Goal: Task Accomplishment & Management: Complete application form

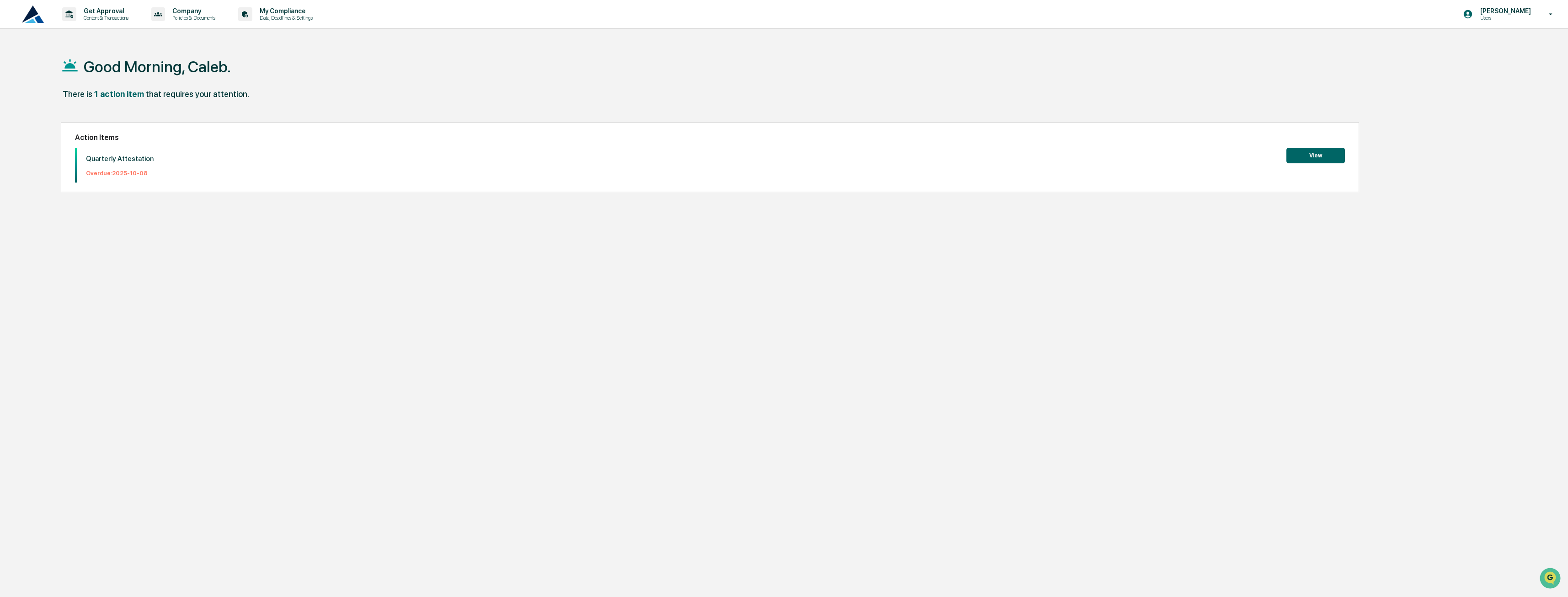
click at [1340, 153] on button "View" at bounding box center [1315, 155] width 59 height 16
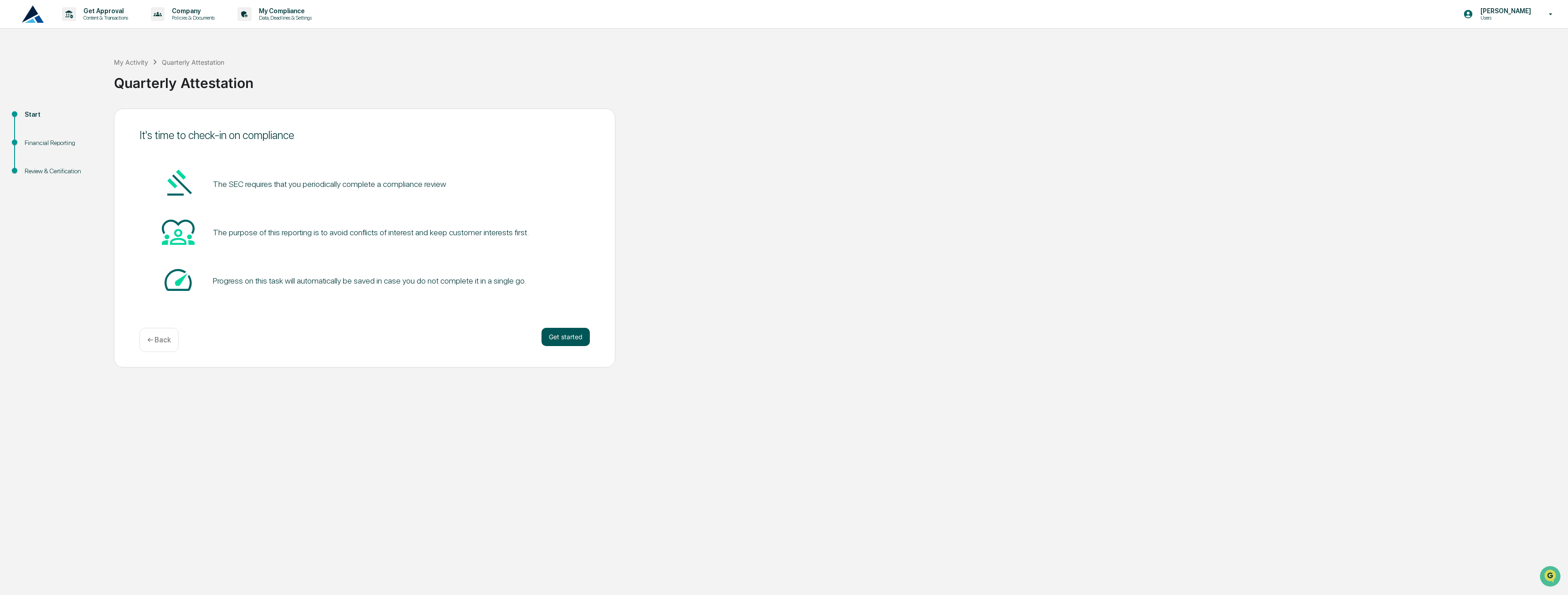
click at [557, 333] on button "Get started" at bounding box center [565, 337] width 48 height 18
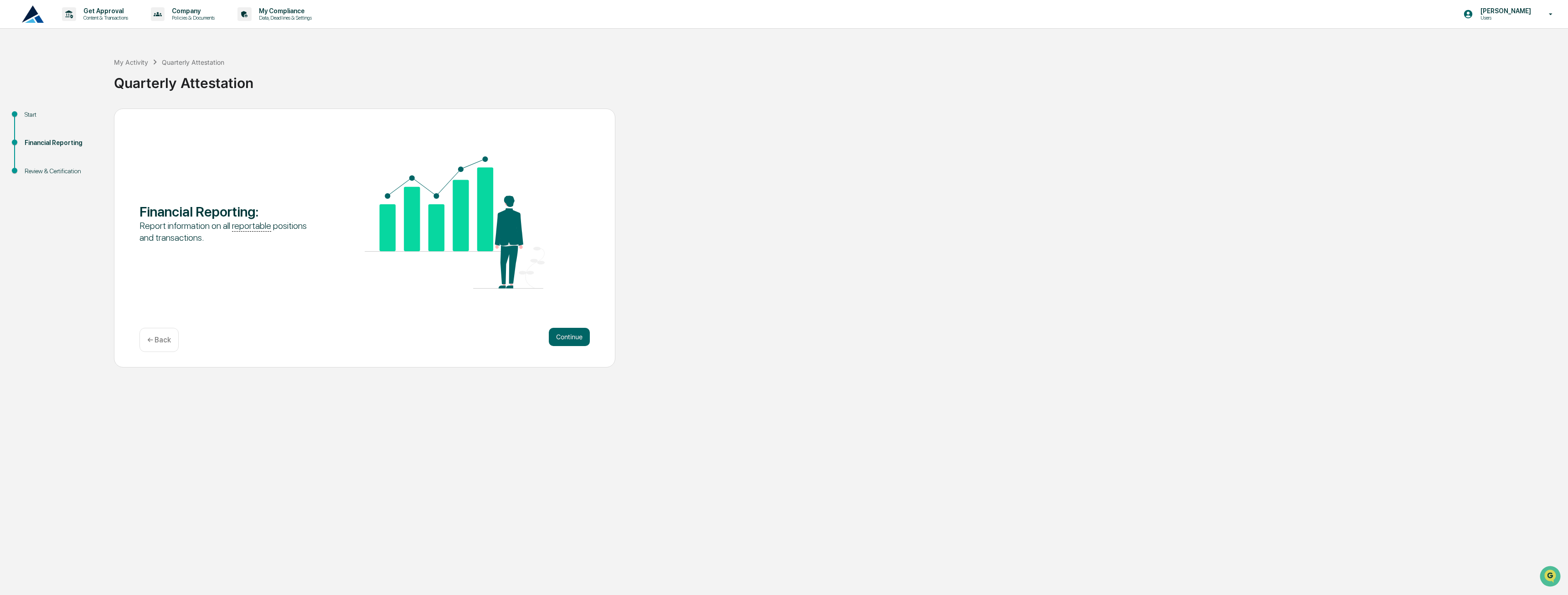
click at [557, 333] on button "Continue" at bounding box center [570, 337] width 41 height 18
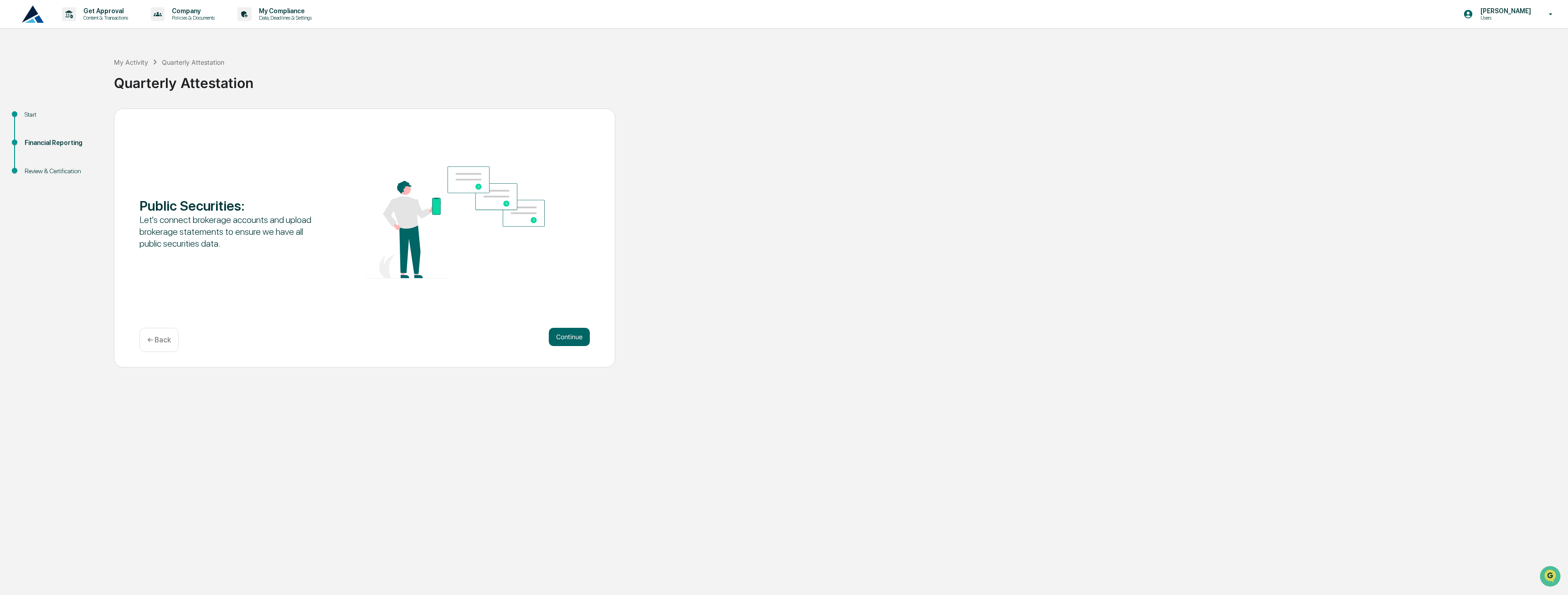
click at [557, 333] on button "Continue" at bounding box center [570, 337] width 41 height 18
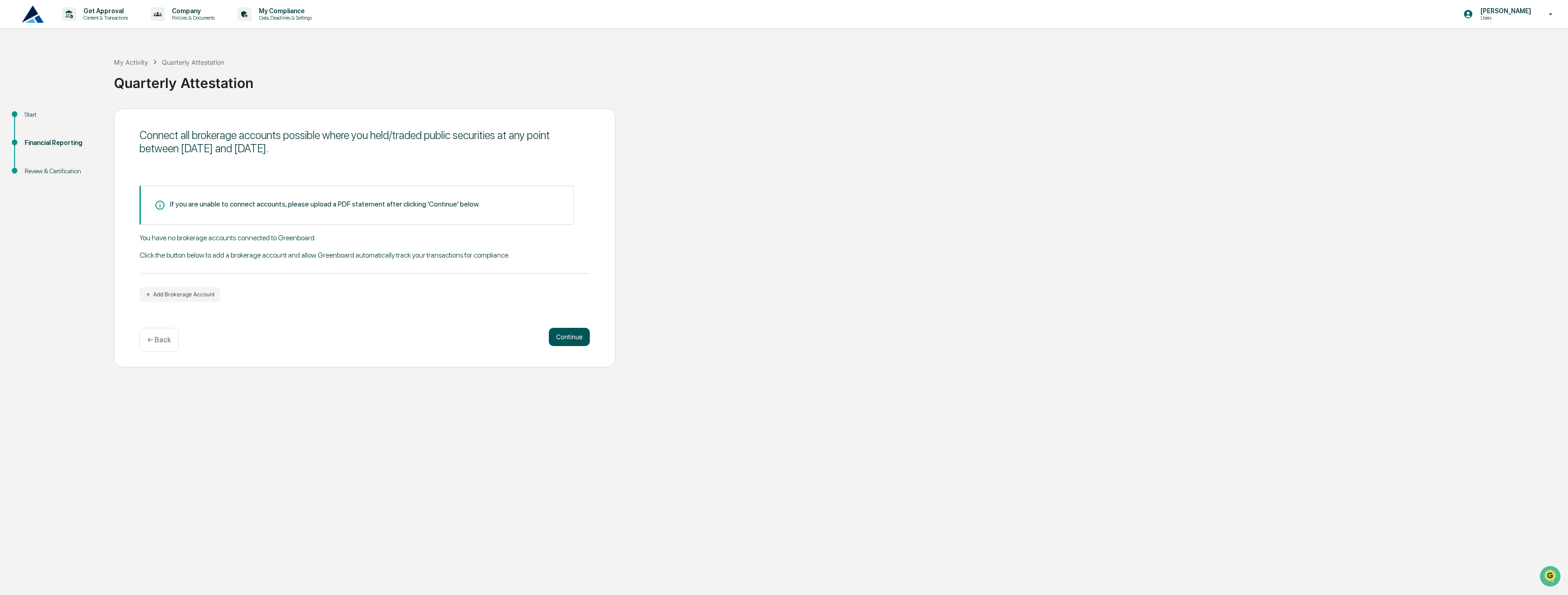
click at [564, 333] on button "Continue" at bounding box center [570, 337] width 41 height 18
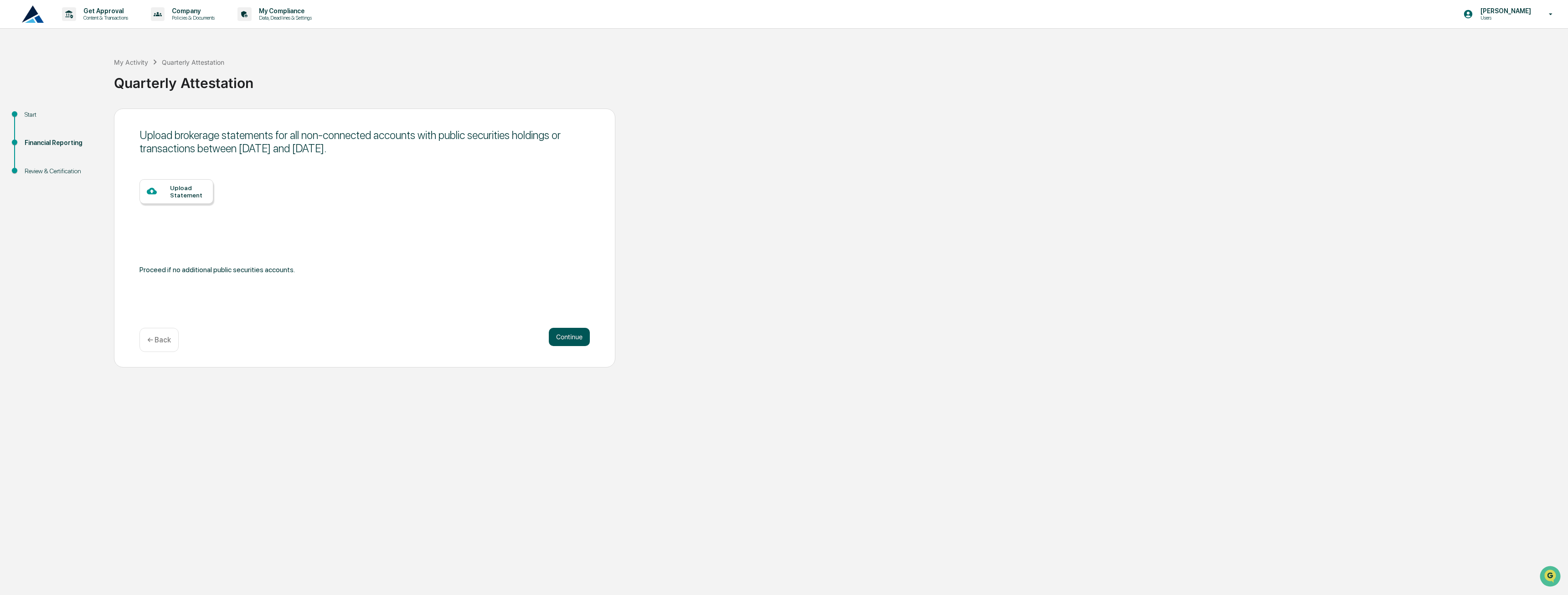
click at [564, 333] on button "Continue" at bounding box center [570, 337] width 41 height 18
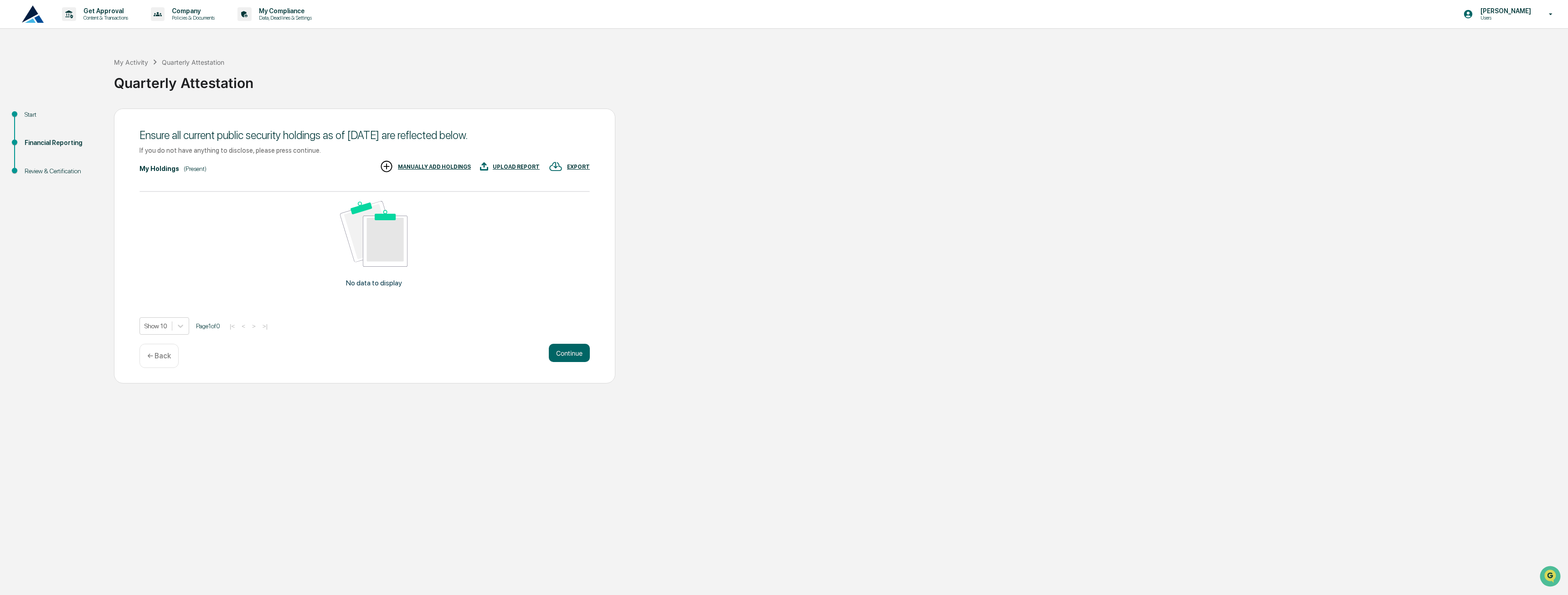
click at [571, 340] on div "Ensure all current public security holdings as of [DATE] are reflected below. I…" at bounding box center [364, 246] width 502 height 275
click at [580, 363] on div "Continue ← Back" at bounding box center [365, 356] width 450 height 24
click at [577, 360] on button "Continue" at bounding box center [570, 352] width 41 height 18
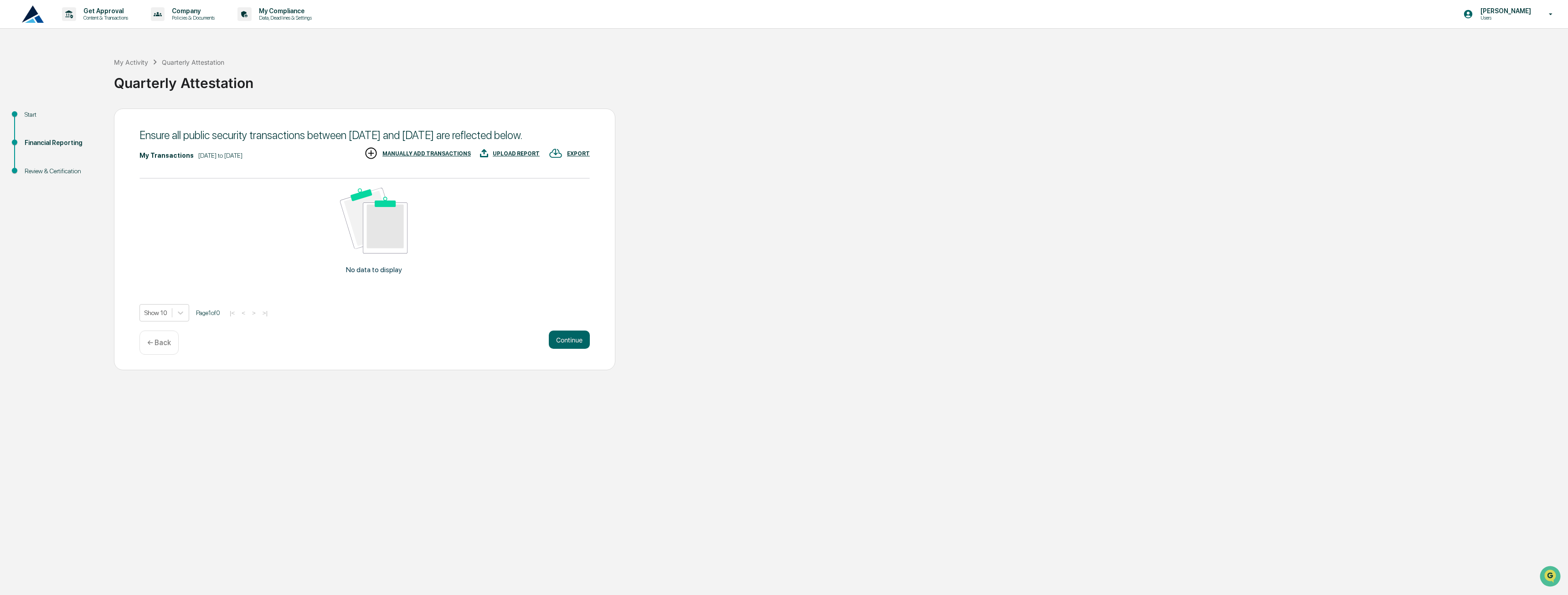
click at [577, 348] on button "Continue" at bounding box center [570, 339] width 41 height 18
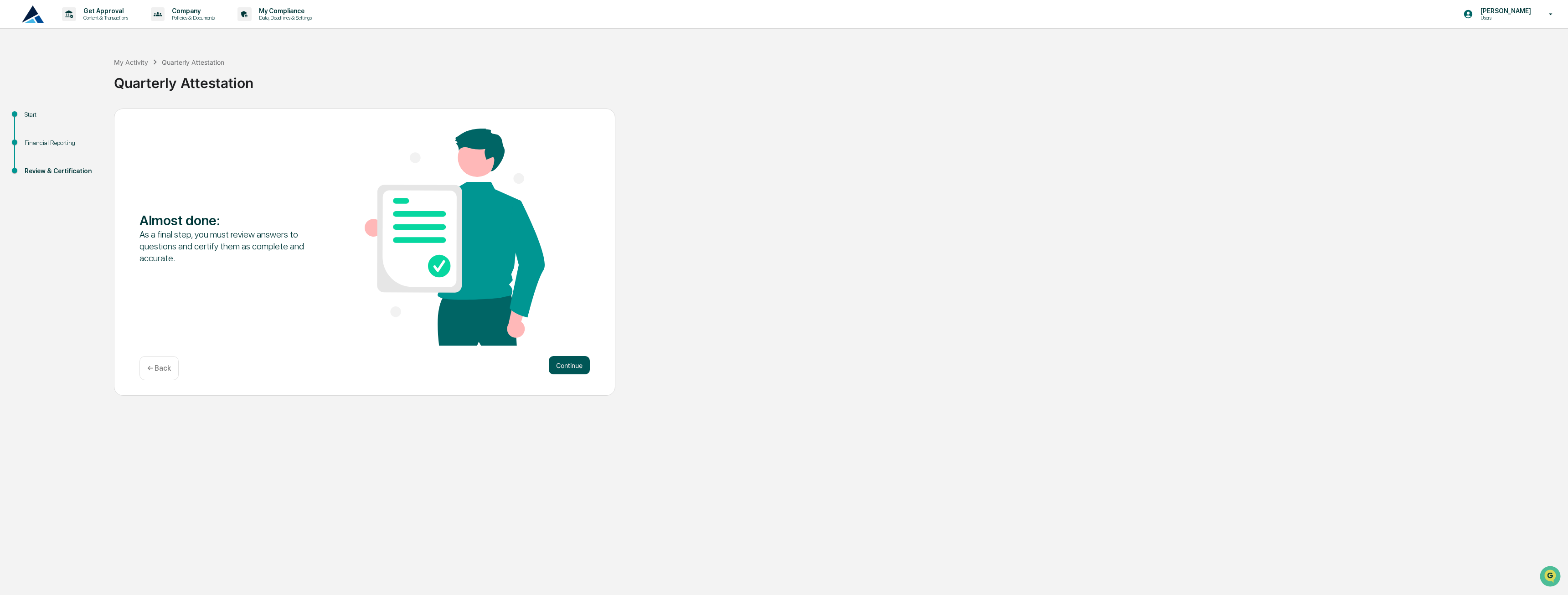
click at [575, 366] on button "Continue" at bounding box center [570, 365] width 41 height 18
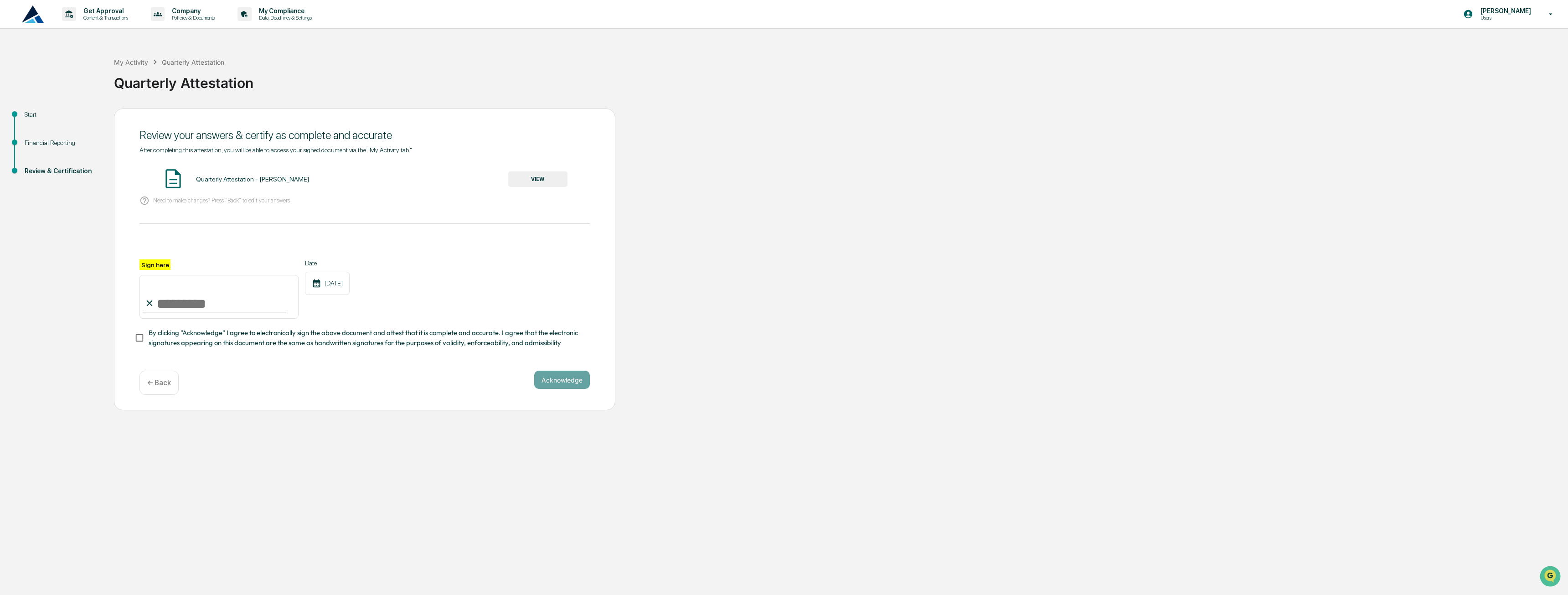
click at [148, 387] on p "← Back" at bounding box center [159, 382] width 24 height 9
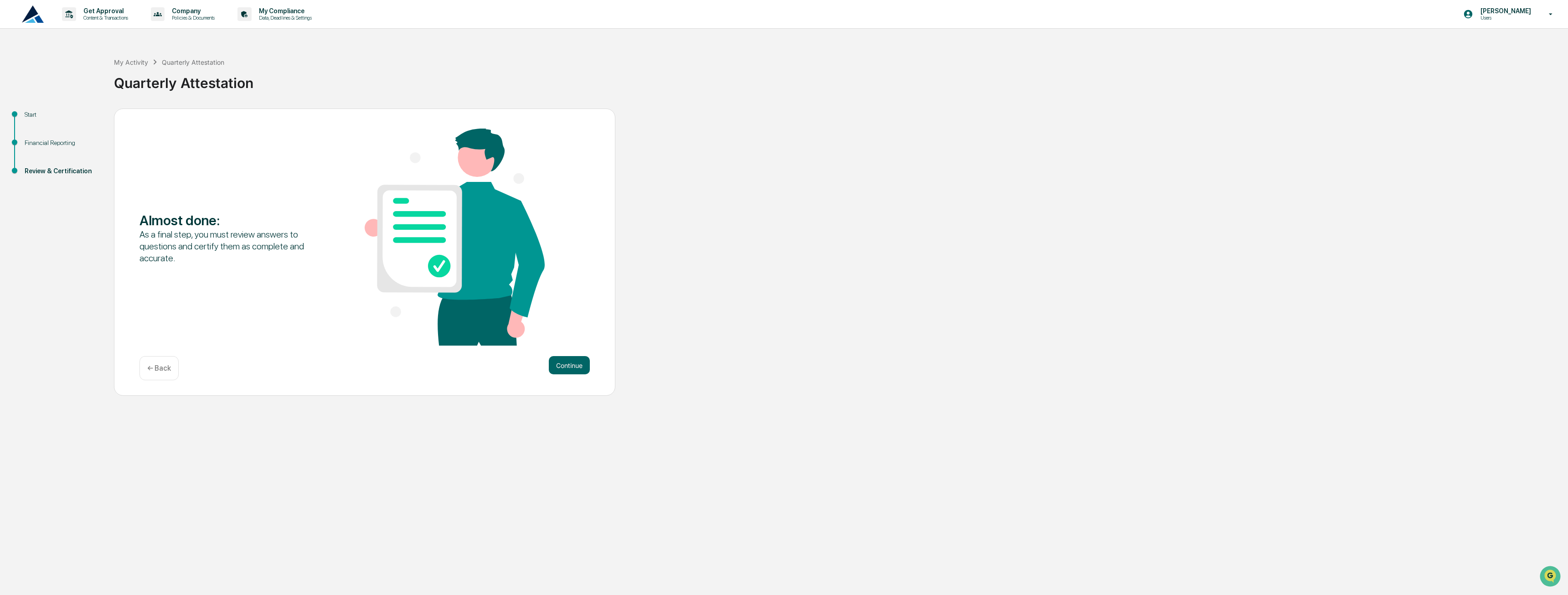
click at [159, 371] on p "← Back" at bounding box center [159, 367] width 24 height 9
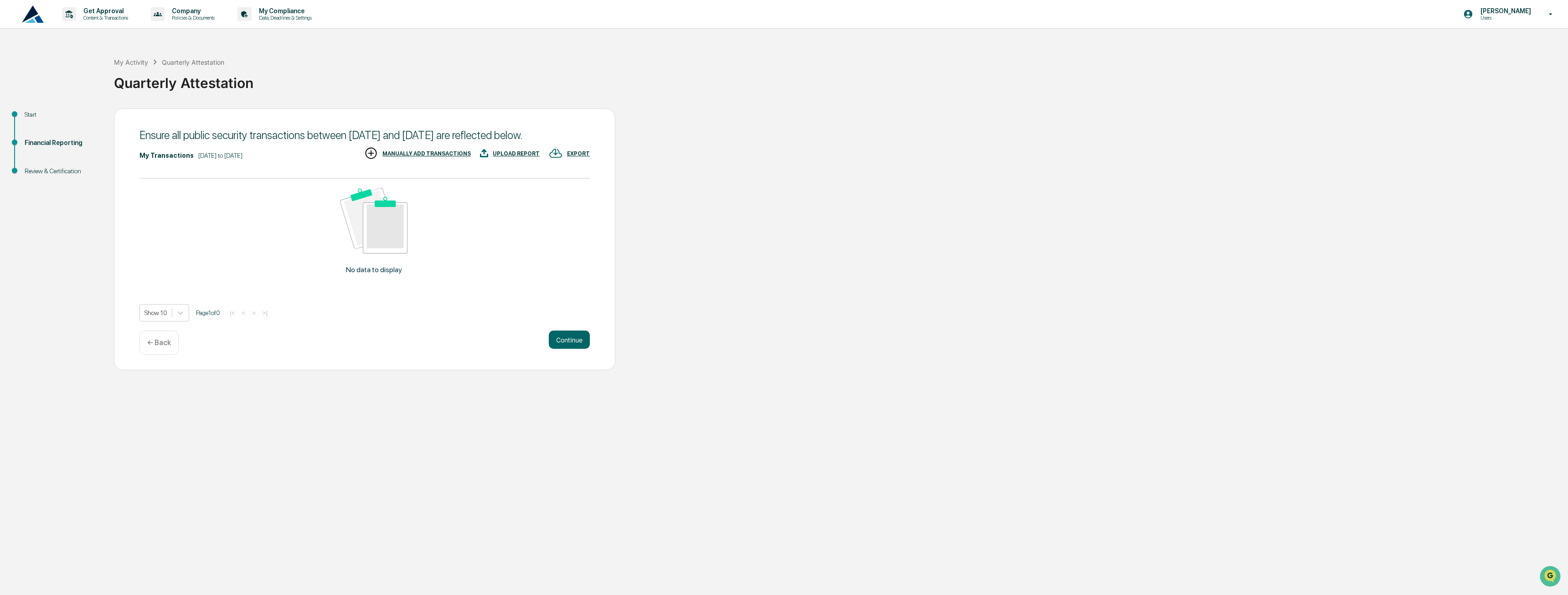
click at [159, 370] on div "Ensure all public security transactions between [DATE] and [DATE] are reflected…" at bounding box center [364, 239] width 502 height 262
click at [154, 349] on div "← Back" at bounding box center [160, 342] width 40 height 24
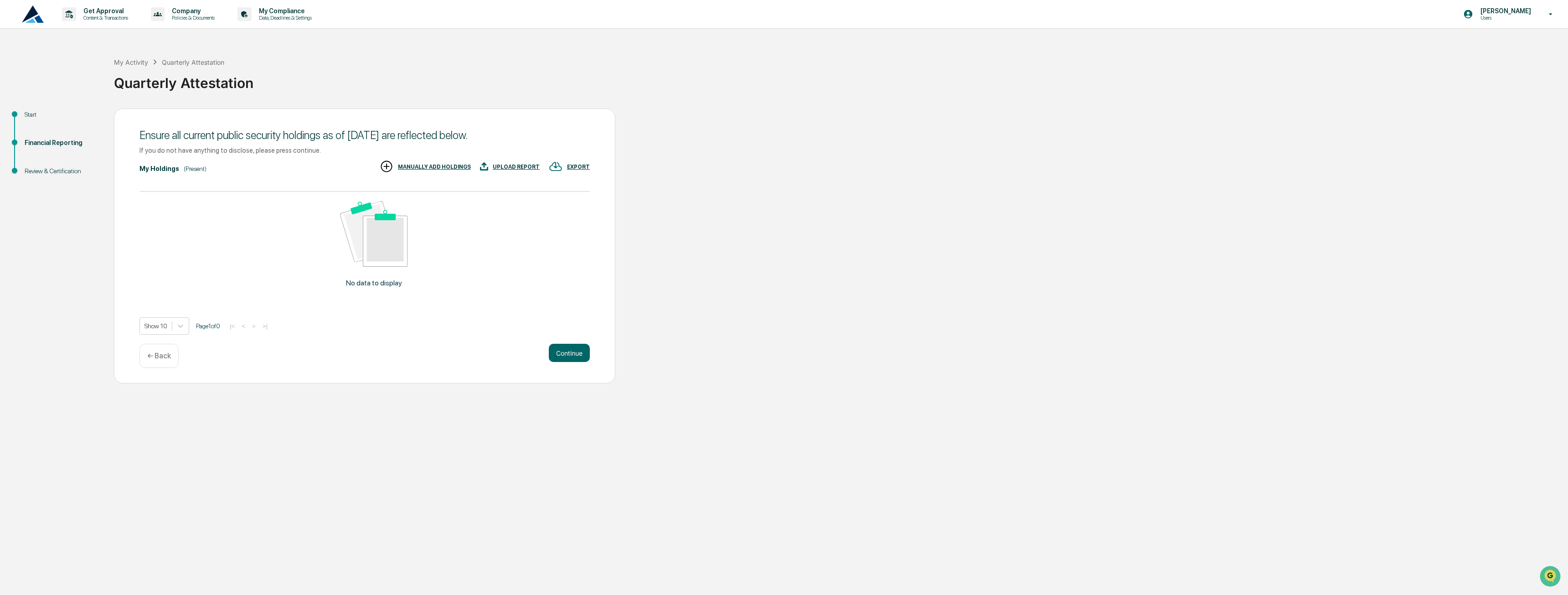
click at [158, 356] on p "← Back" at bounding box center [159, 356] width 24 height 9
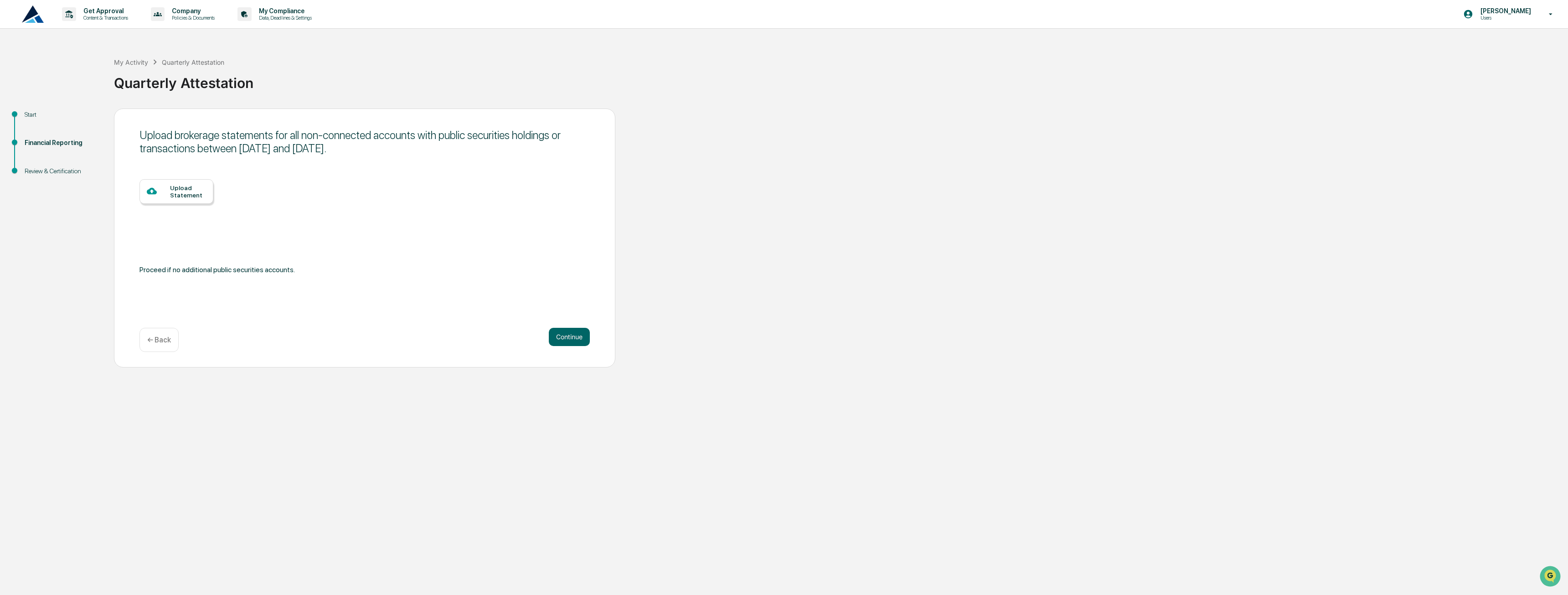
click at [158, 356] on div "Upload brokerage statements for all non-connected accounts with public securiti…" at bounding box center [364, 238] width 502 height 259
click at [159, 341] on p "← Back" at bounding box center [159, 340] width 24 height 9
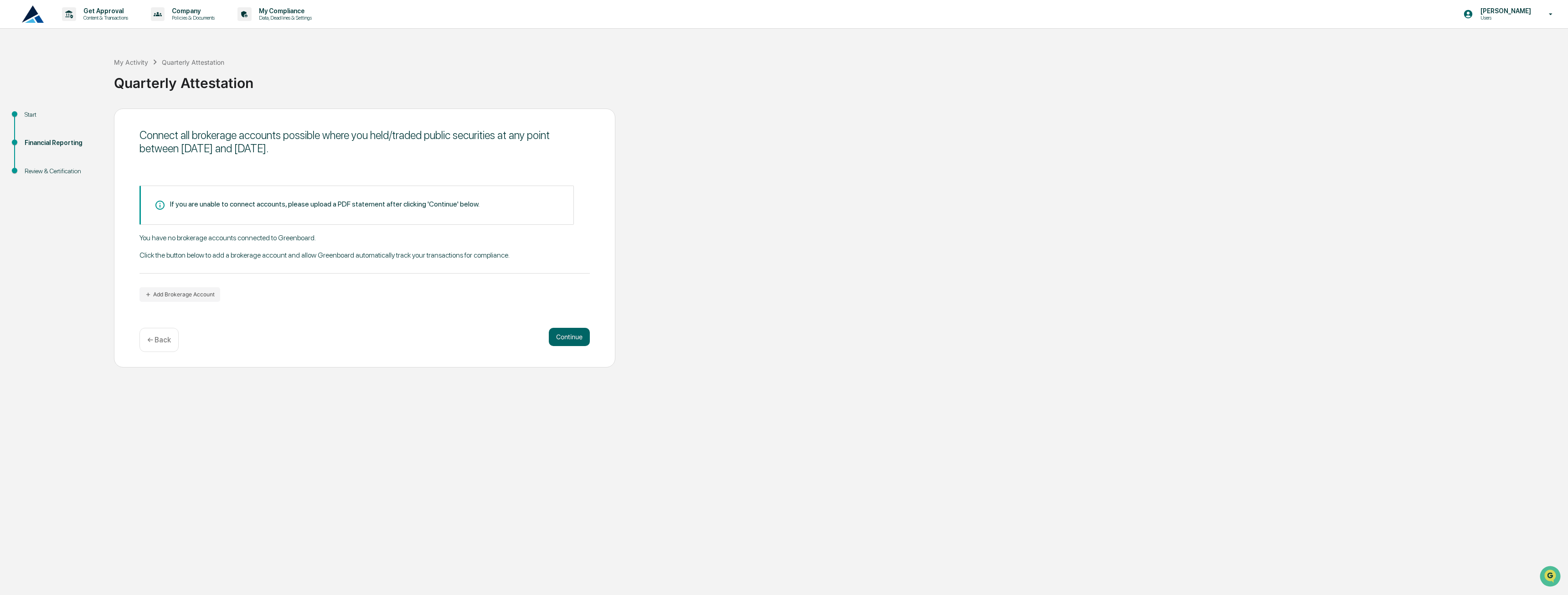
click at [183, 348] on div "Continue ← Back" at bounding box center [365, 340] width 450 height 24
click at [169, 345] on div "← Back" at bounding box center [160, 340] width 40 height 24
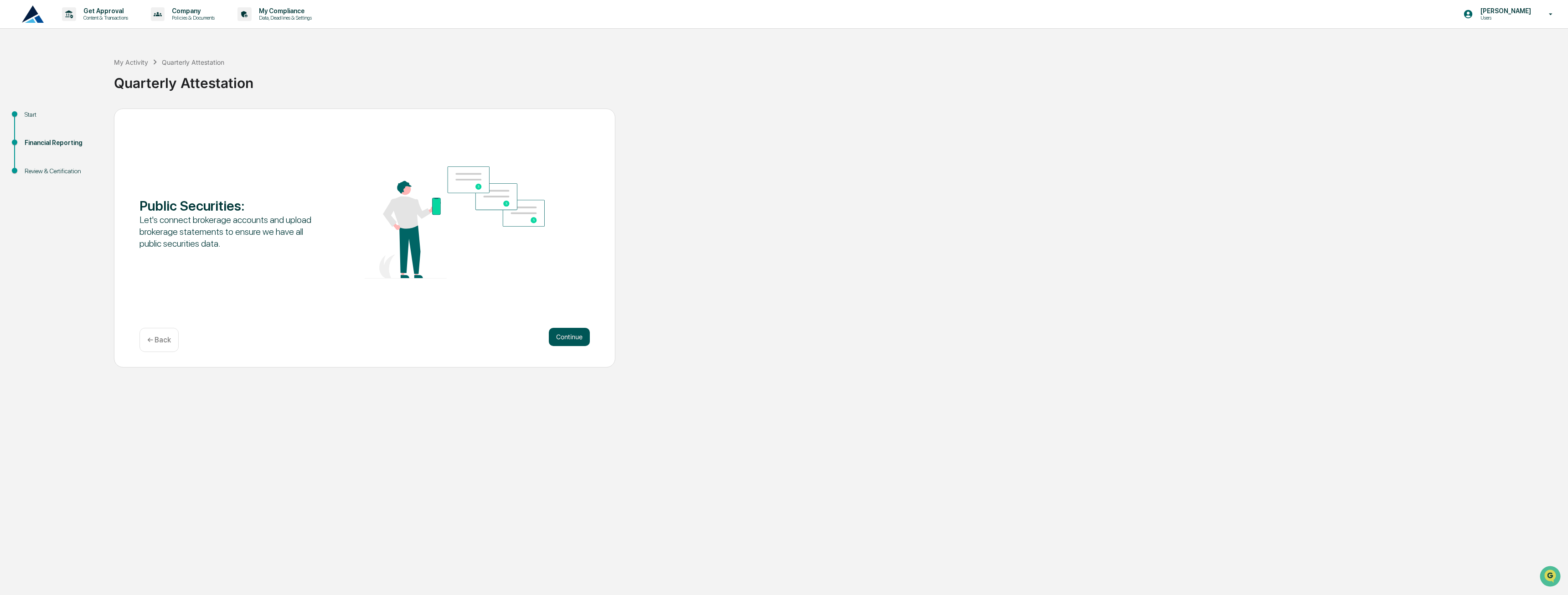
click at [551, 341] on button "Continue" at bounding box center [570, 337] width 41 height 18
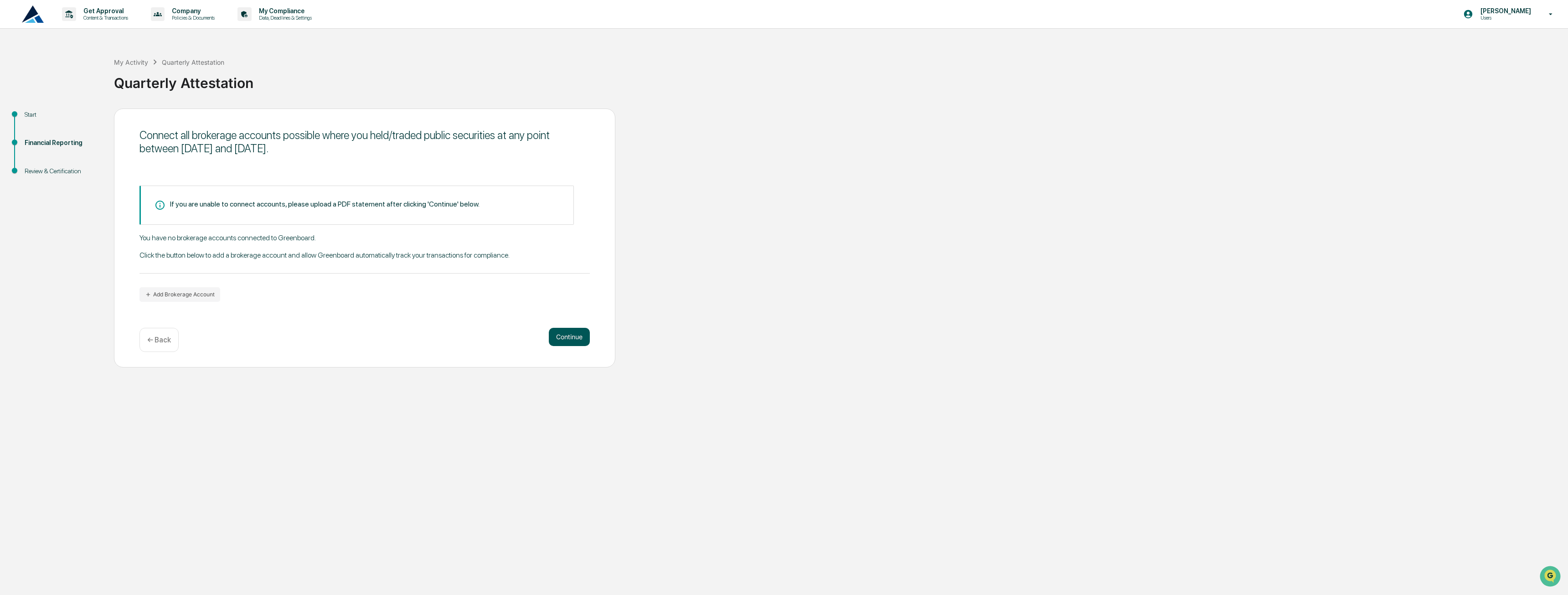
click at [559, 340] on button "Continue" at bounding box center [570, 337] width 41 height 18
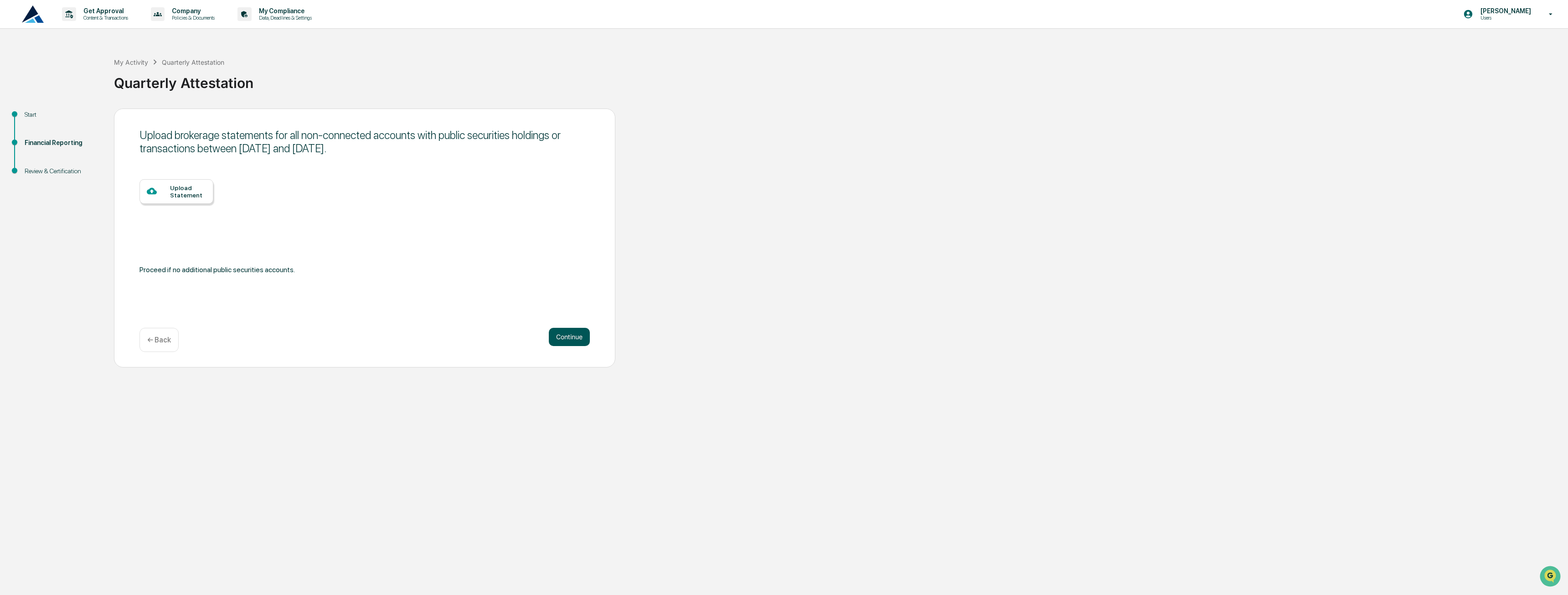
click at [561, 340] on button "Continue" at bounding box center [570, 337] width 41 height 18
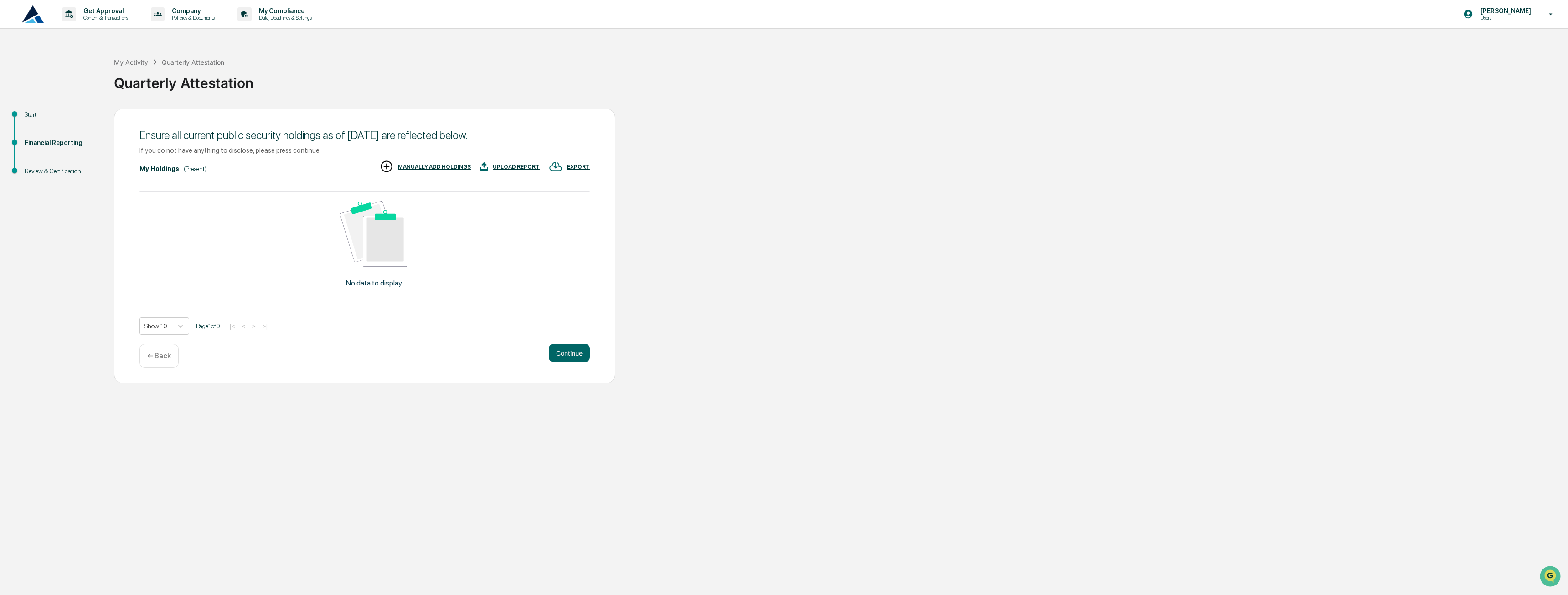
click at [561, 340] on div "Ensure all current public security holdings as of [DATE] are reflected below. I…" at bounding box center [364, 246] width 502 height 275
click at [577, 356] on button "Continue" at bounding box center [570, 352] width 41 height 18
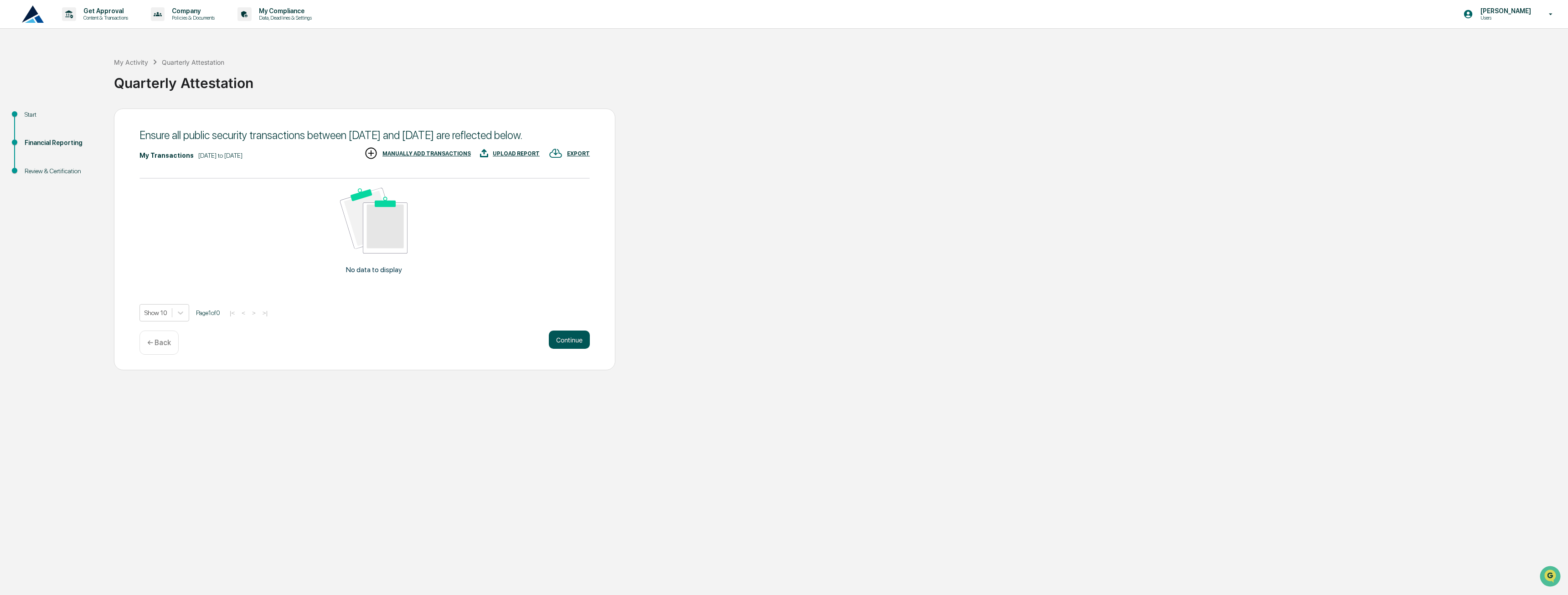
click at [575, 348] on button "Continue" at bounding box center [570, 339] width 41 height 18
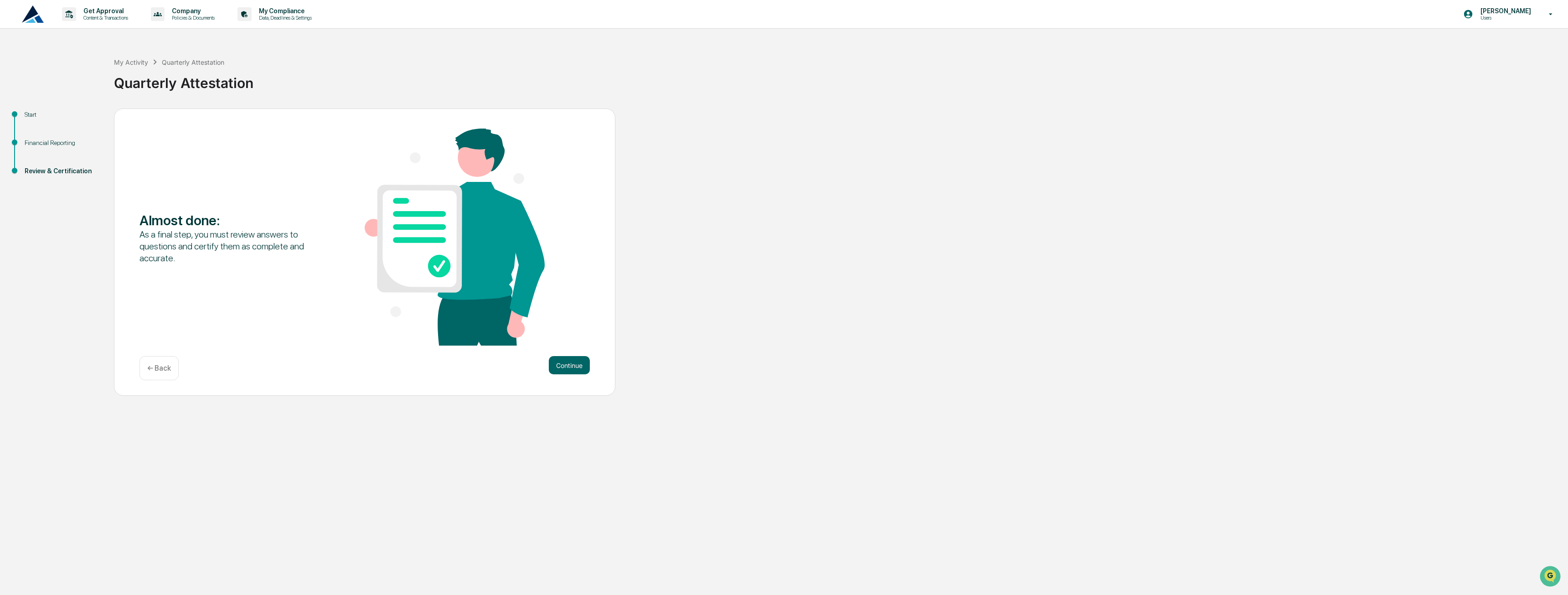
click at [575, 355] on div "Almost done : As a final step, you must review answers to questions and certify…" at bounding box center [364, 252] width 502 height 288
click at [568, 369] on button "Continue" at bounding box center [570, 365] width 41 height 18
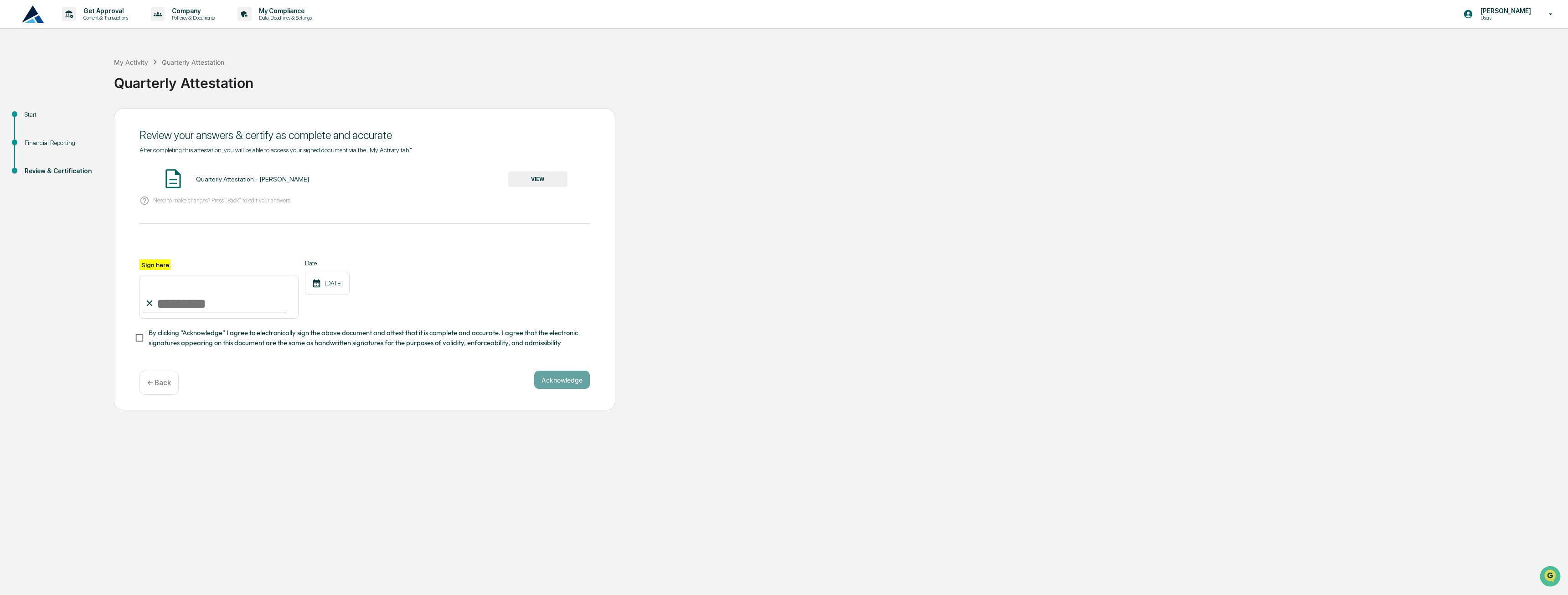
click at [168, 293] on input "Sign here" at bounding box center [219, 296] width 159 height 43
type input "**********"
click at [565, 384] on button "Acknowledge" at bounding box center [562, 379] width 55 height 18
click at [553, 175] on button "VIEW" at bounding box center [537, 179] width 59 height 16
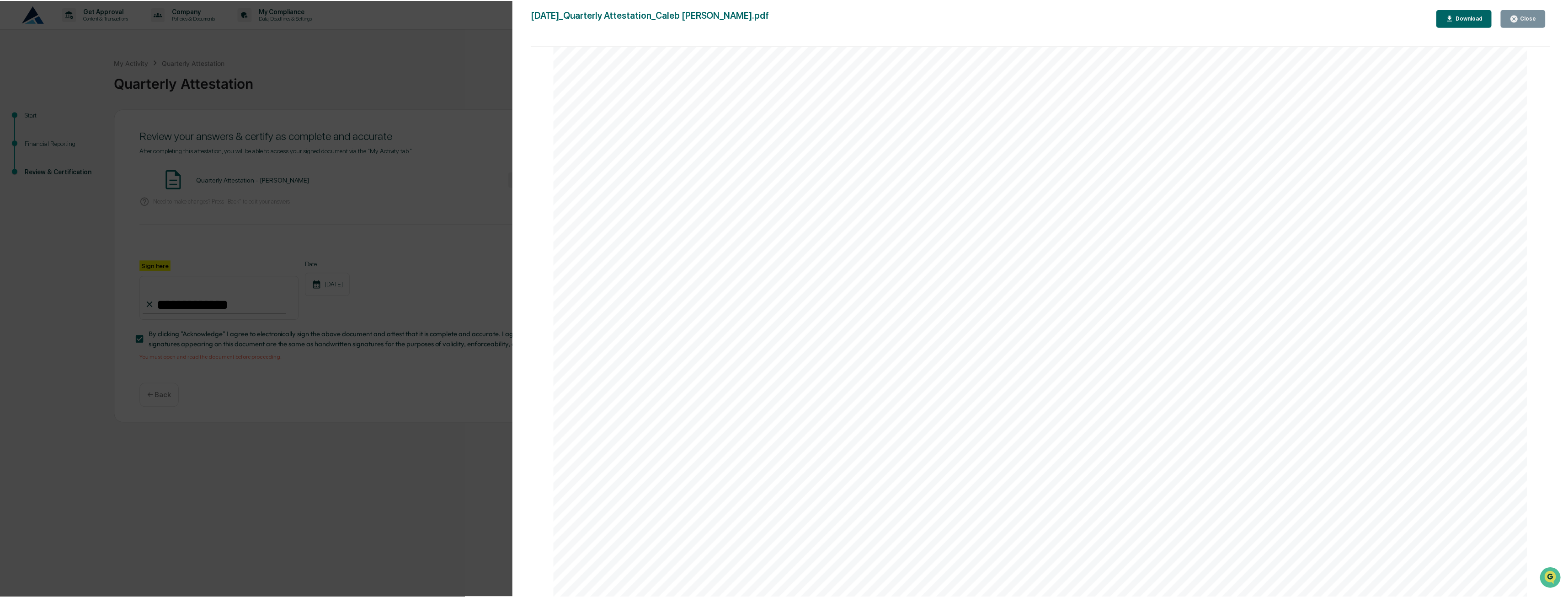
scroll to position [91, 0]
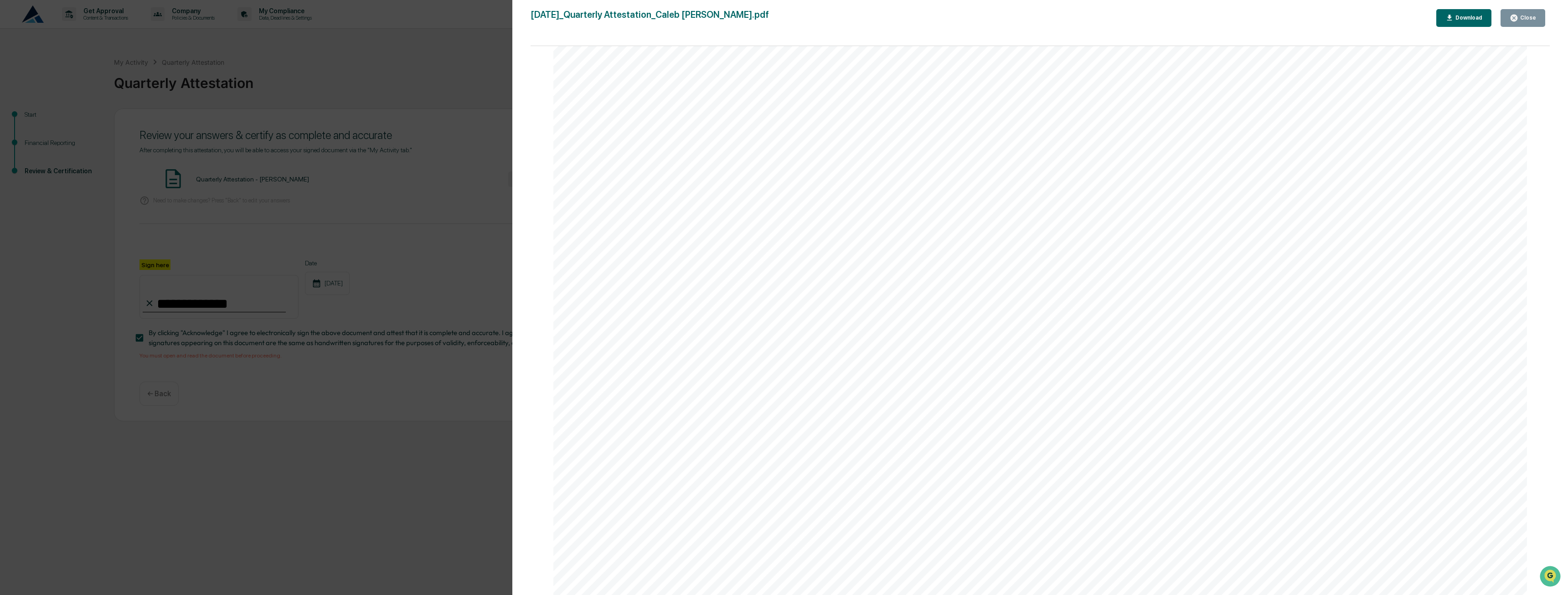
click at [1517, 20] on icon "button" at bounding box center [1514, 17] width 7 height 7
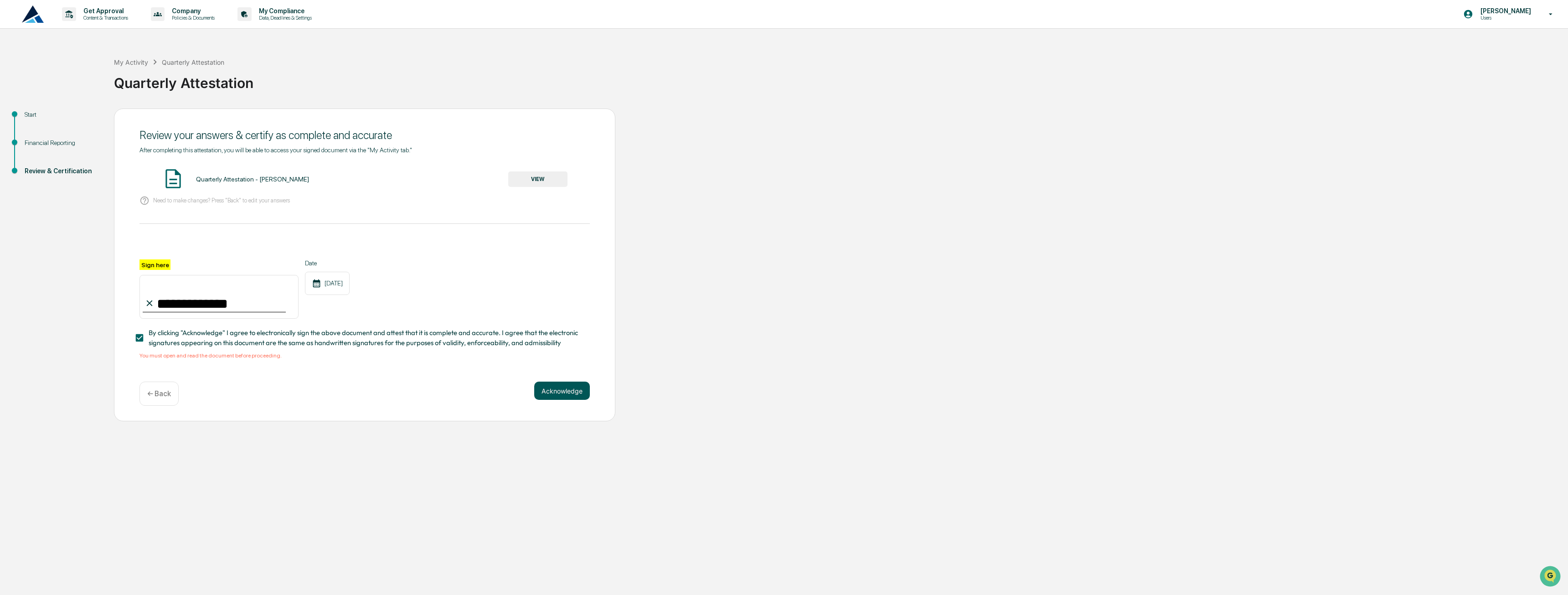
click at [577, 395] on button "Acknowledge" at bounding box center [562, 390] width 55 height 18
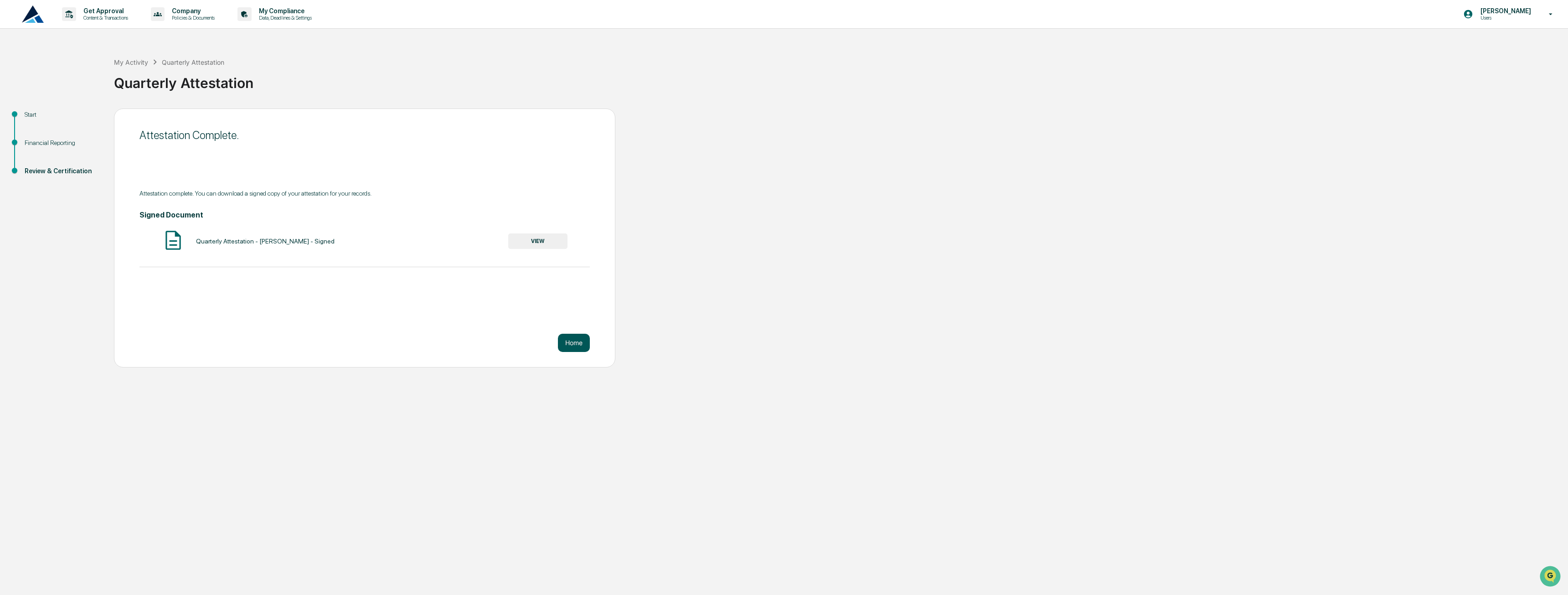
click at [573, 342] on button "Home" at bounding box center [574, 342] width 32 height 18
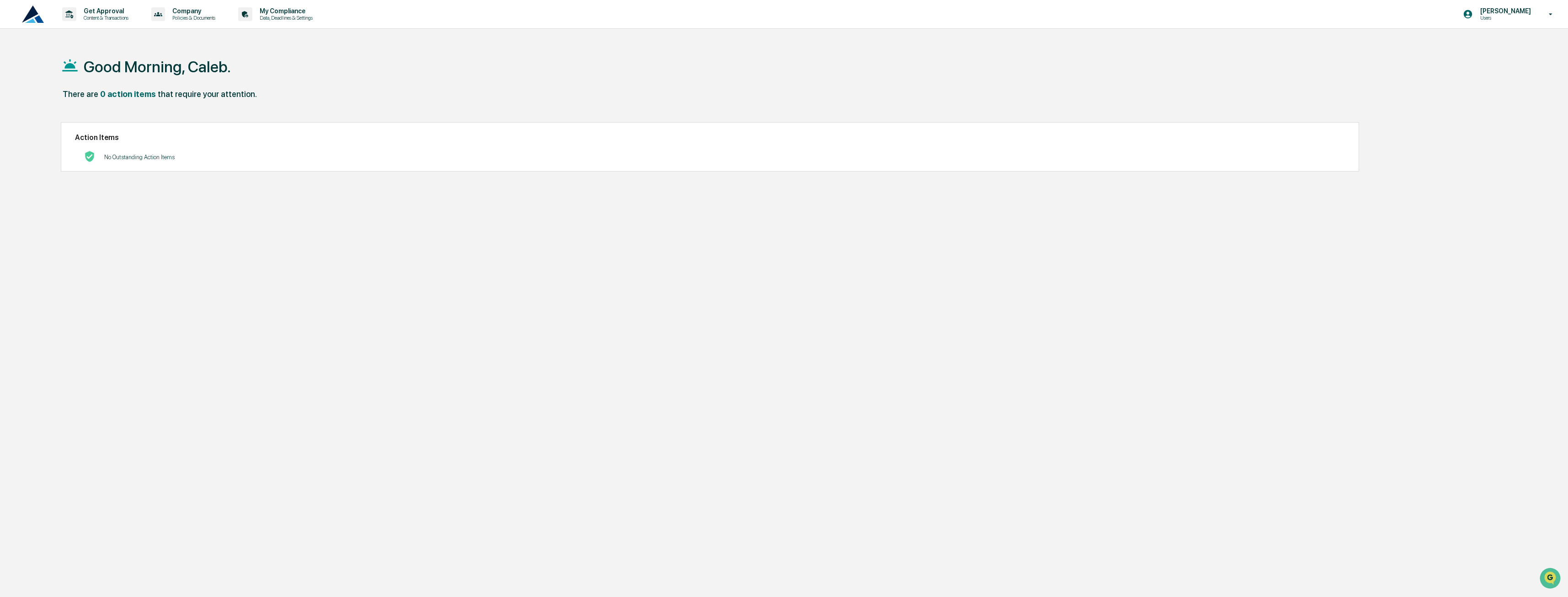
click at [571, 348] on div "Good Morning, Caleb. There are 0 action items that require your attention. Acti…" at bounding box center [765, 342] width 1438 height 597
click at [352, 216] on div "Good Morning, Caleb. There are 0 action items that require your attention. Acti…" at bounding box center [765, 342] width 1438 height 597
